Goal: Register for event/course

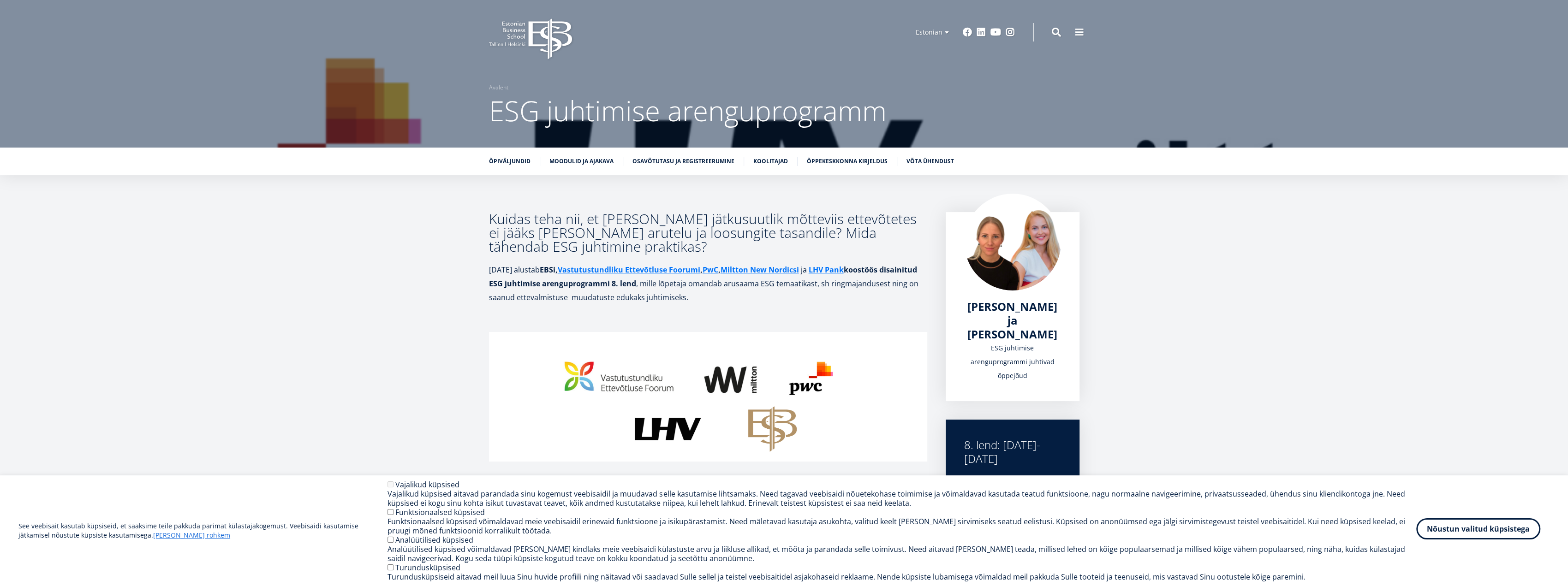
click at [1490, 532] on button "Nõustun valitud küpsistega" at bounding box center [1478, 529] width 124 height 21
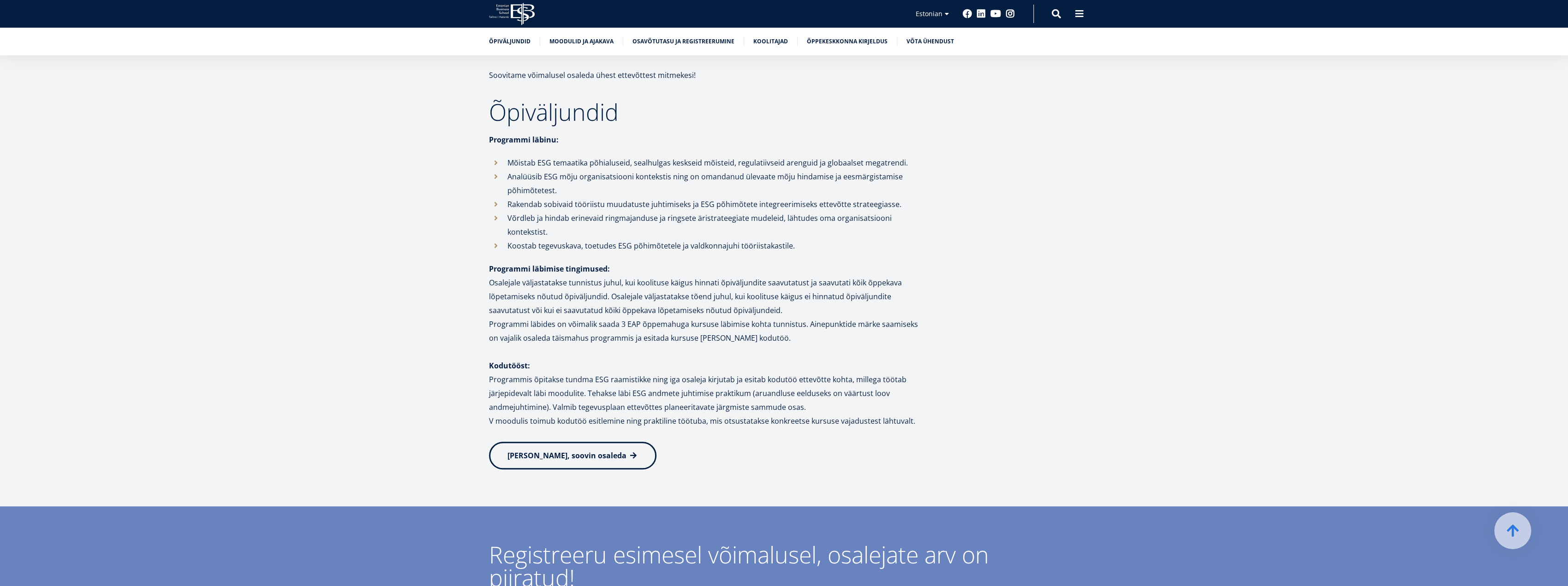
scroll to position [1061, 0]
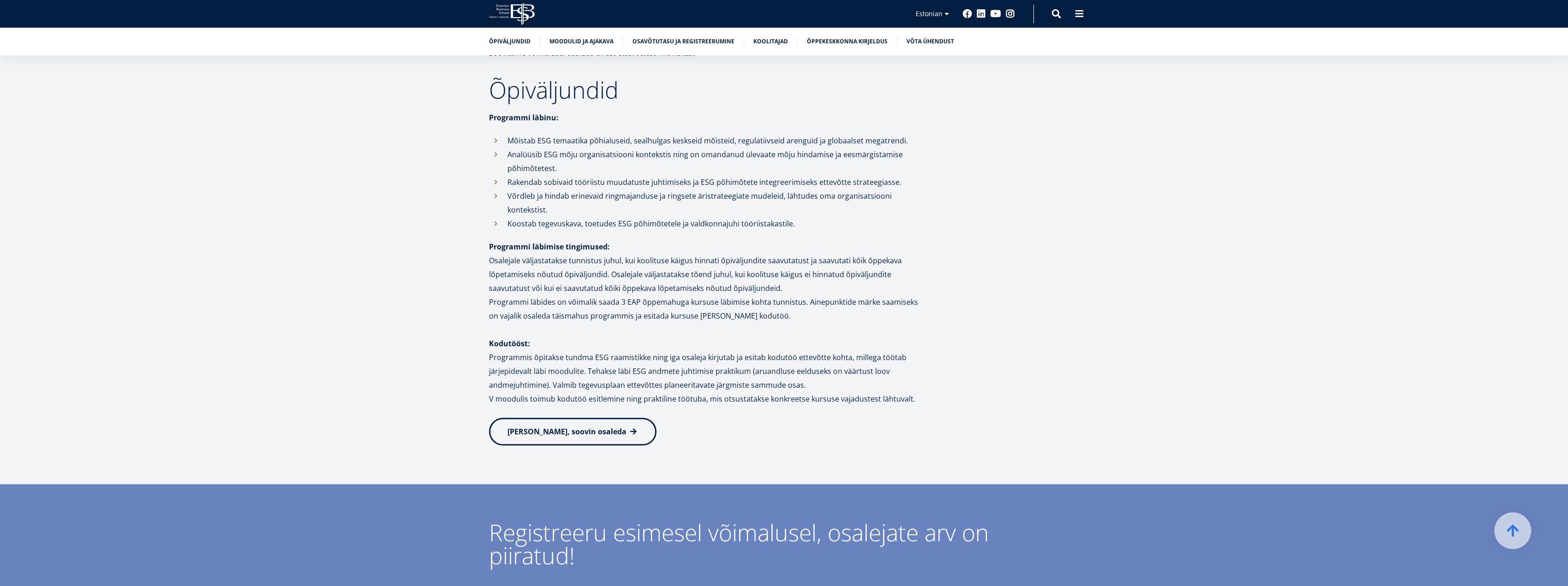
click at [577, 426] on span "[PERSON_NAME], soovin osaleda" at bounding box center [567, 432] width 119 height 10
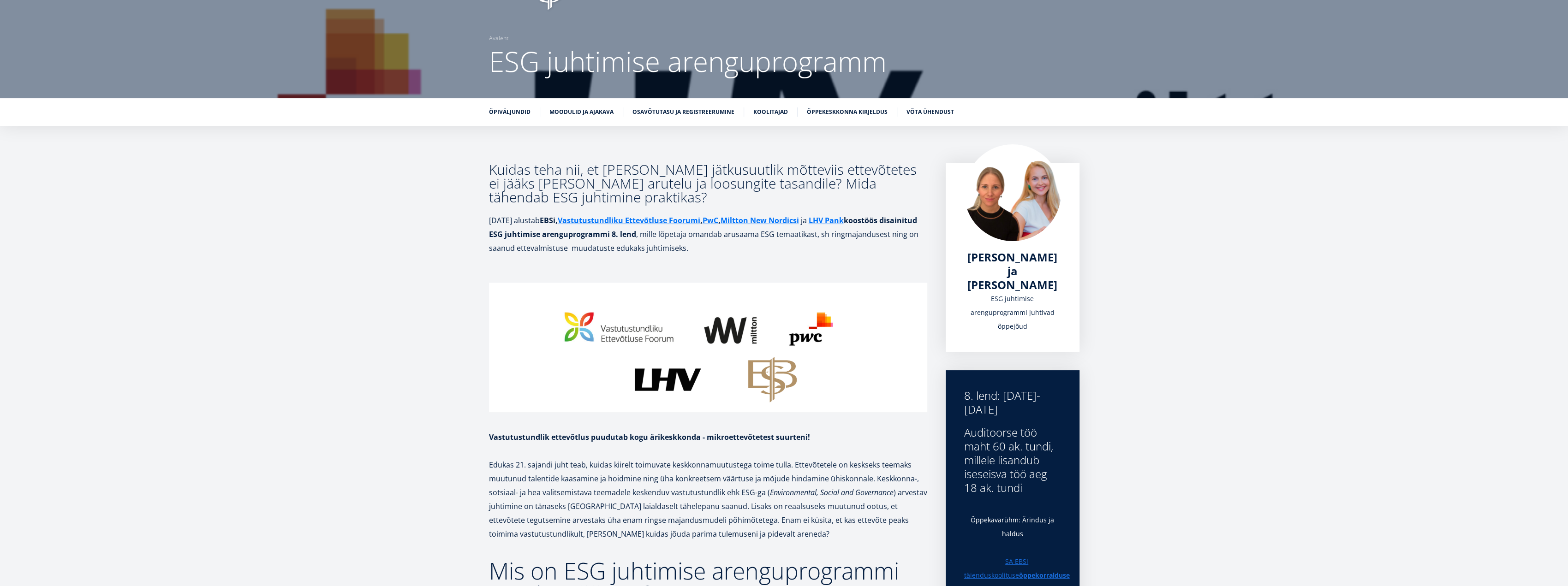
scroll to position [16, 0]
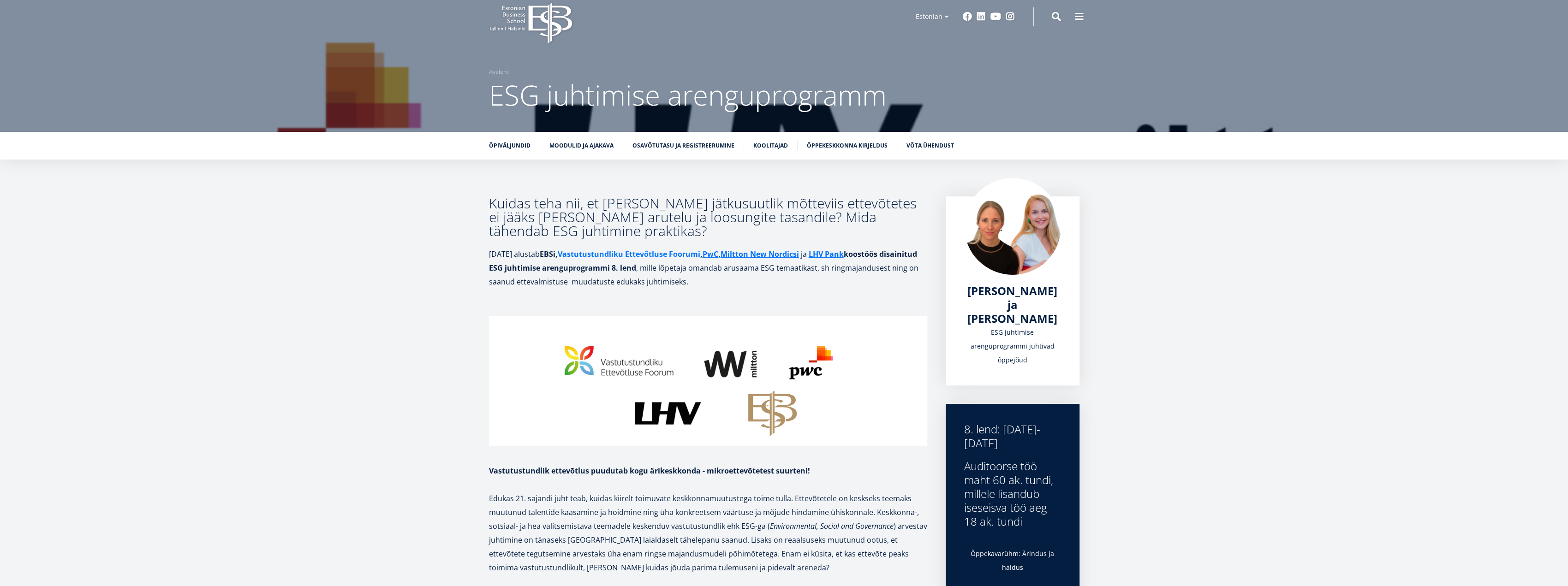
click at [650, 257] on link "Vastutustundliku Ettevõtluse Foorumi" at bounding box center [629, 254] width 143 height 14
